Goal: Transaction & Acquisition: Purchase product/service

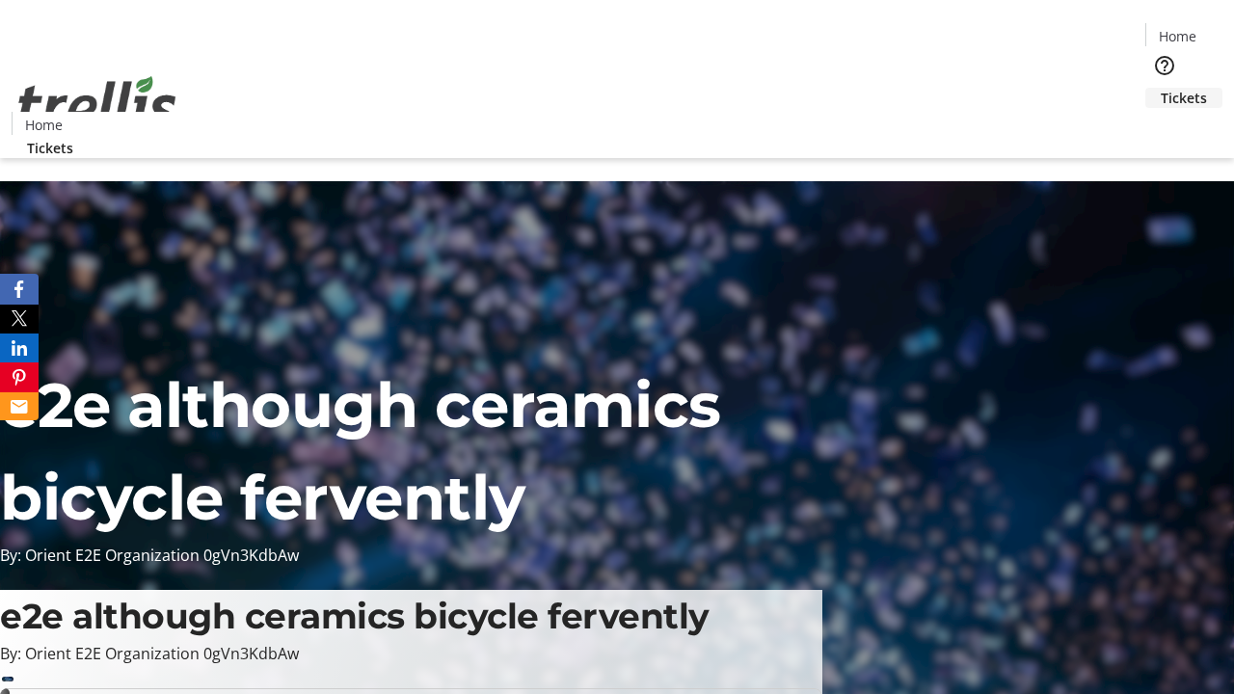
click at [1160, 88] on span "Tickets" at bounding box center [1183, 98] width 46 height 20
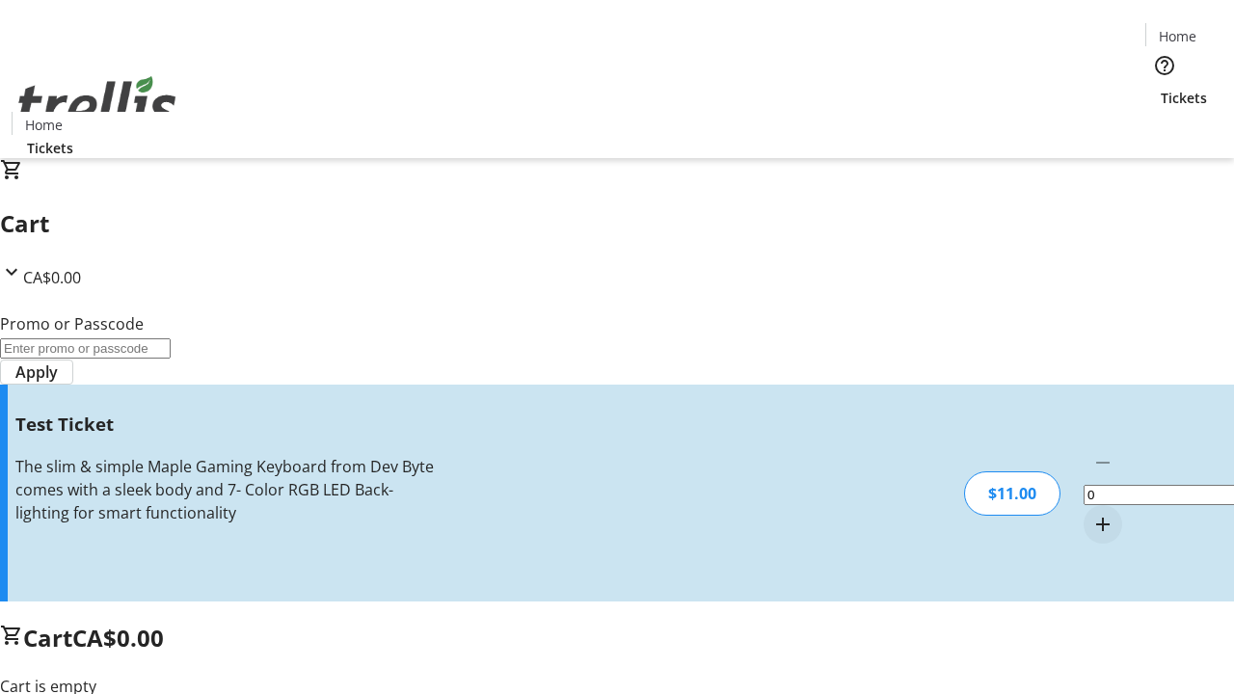
click at [1091, 513] on mat-icon "Increment by one" at bounding box center [1102, 524] width 23 height 23
type input "1"
type input "UNLOCK"
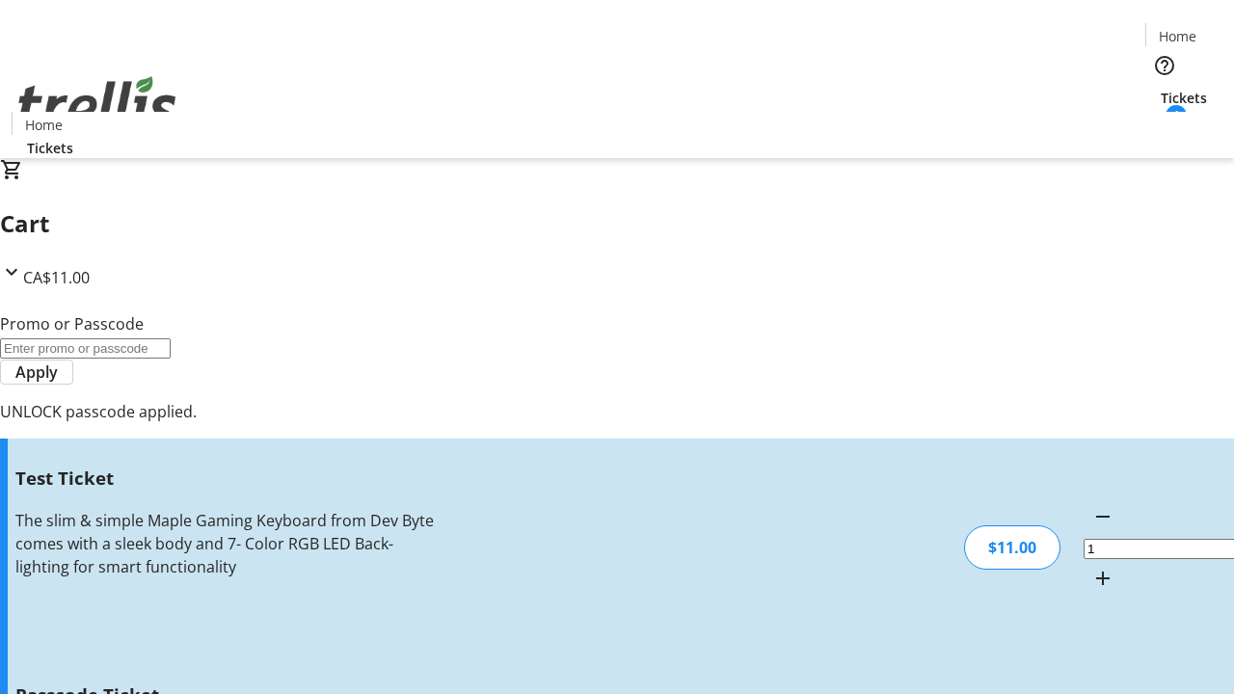
type input "5"
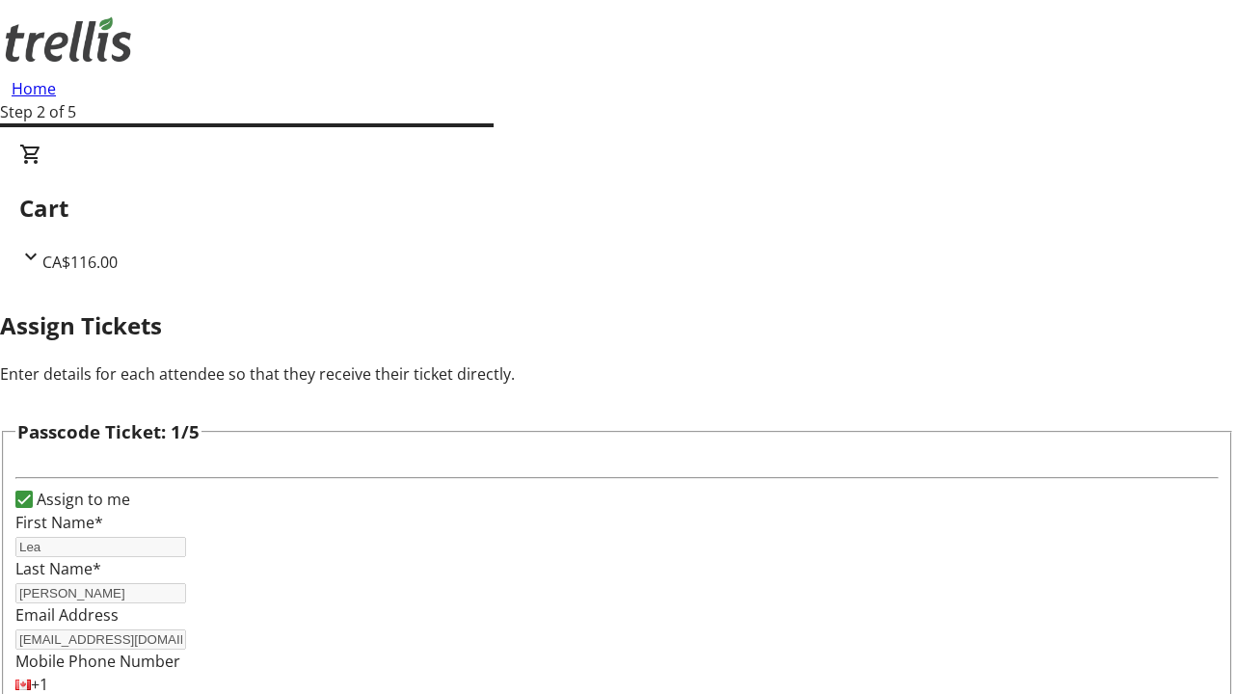
type input "Kenna"
type input "Kshlerin"
type input "[PERSON_NAME]"
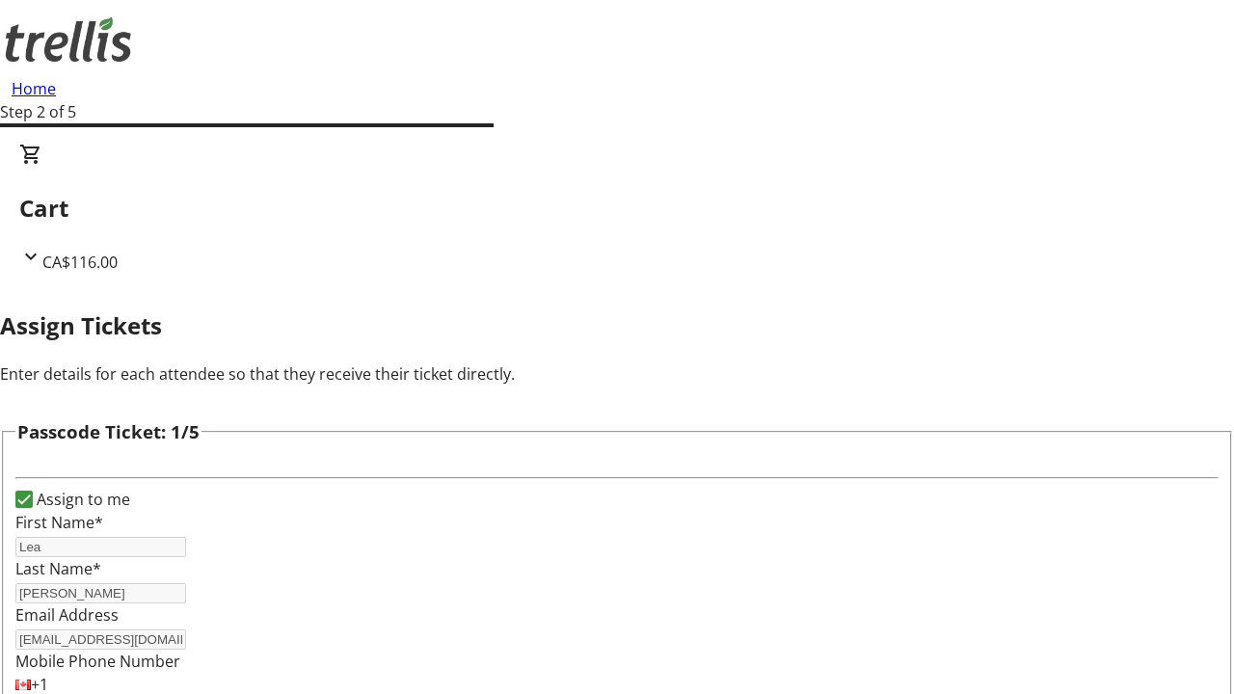
scroll to position [1875, 0]
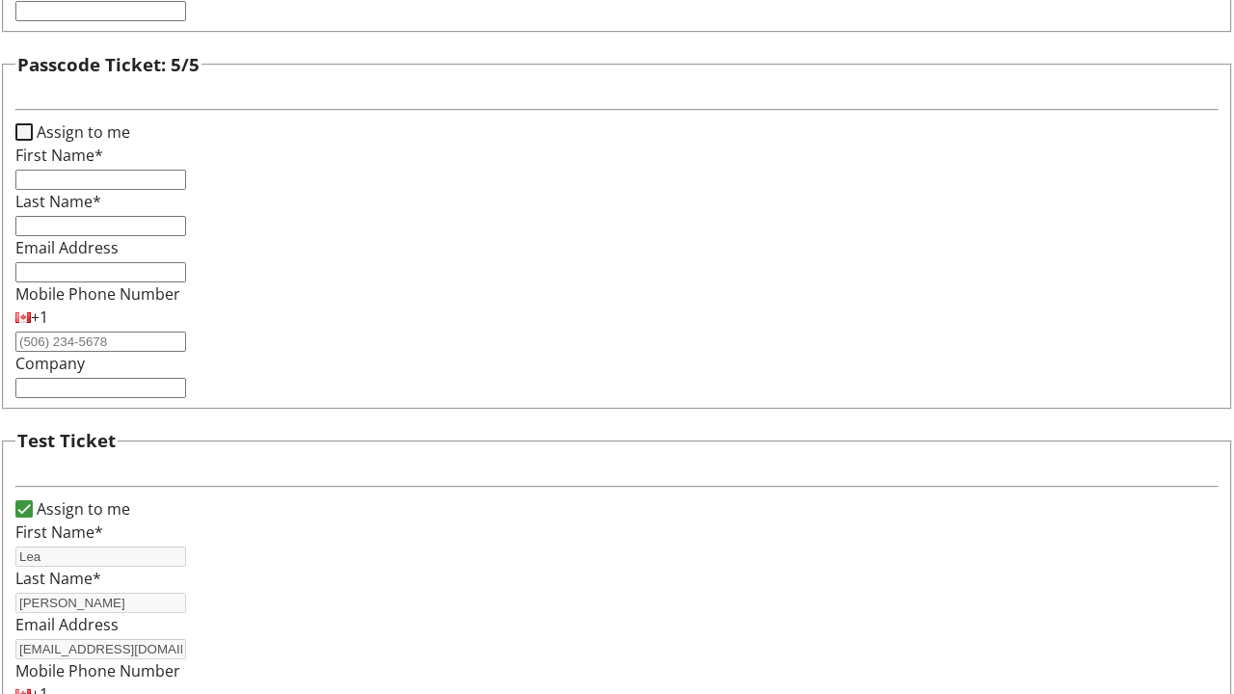
type input "Casper"
click at [33, 141] on input "Assign to me" at bounding box center [23, 131] width 17 height 17
checkbox input "true"
type input "Lea"
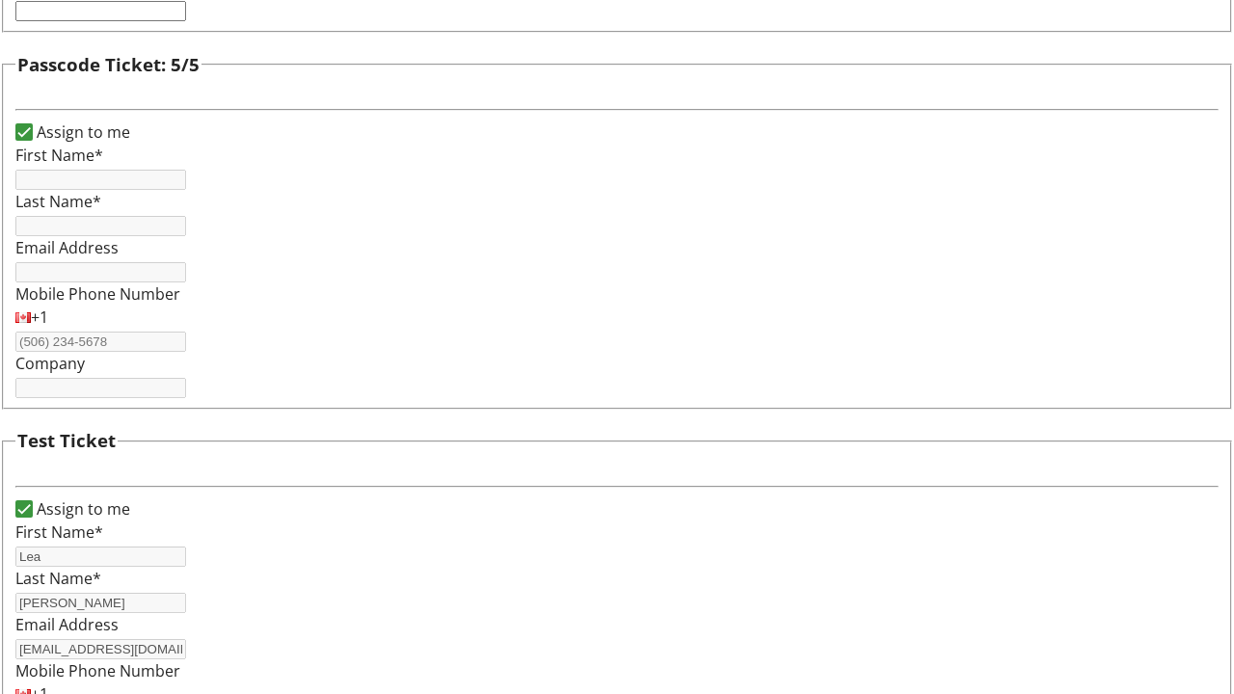
type input "[PERSON_NAME]"
type input "[EMAIL_ADDRESS][DOMAIN_NAME]"
